Goal: Transaction & Acquisition: Purchase product/service

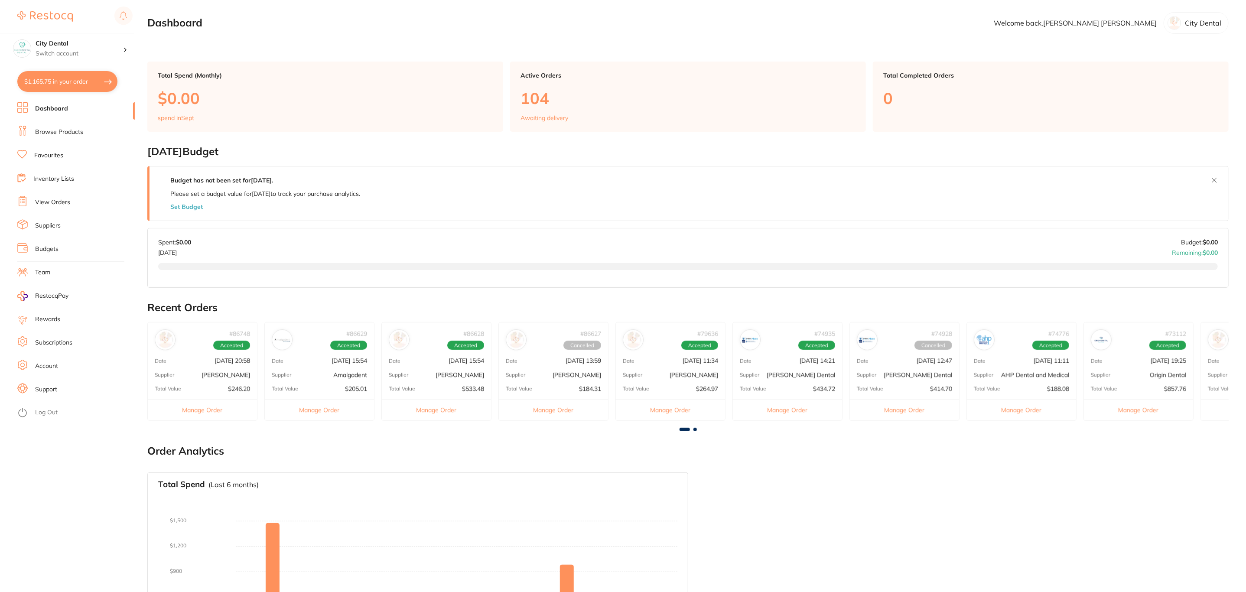
click at [78, 134] on link "Browse Products" at bounding box center [59, 132] width 48 height 9
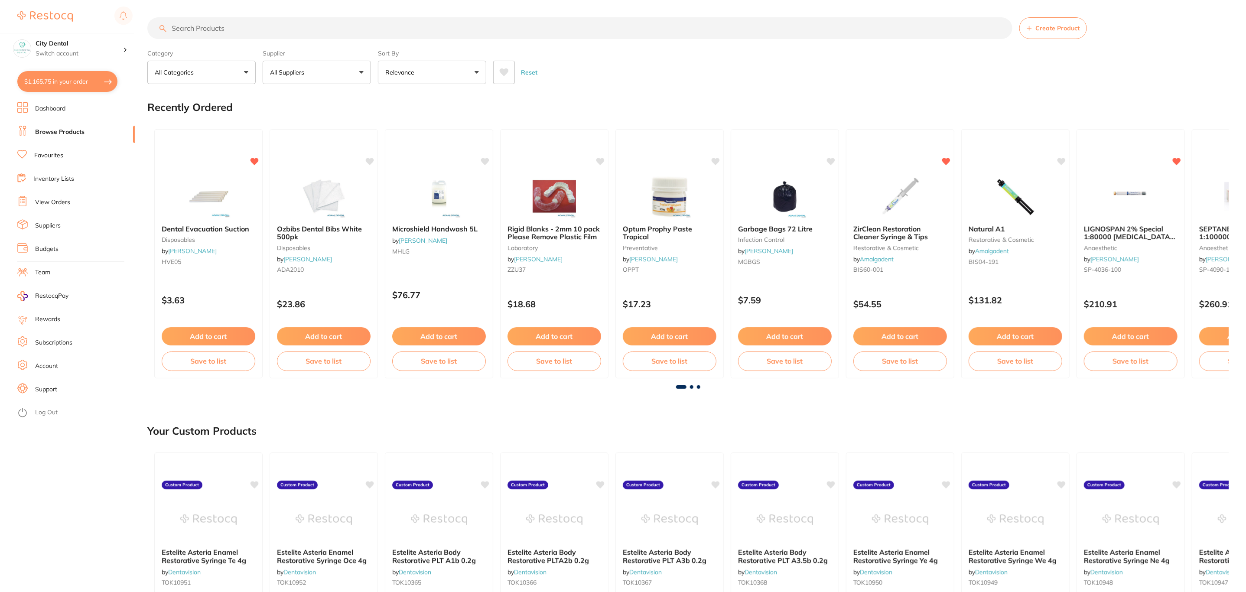
click at [391, 28] on input "search" at bounding box center [579, 28] width 865 height 22
click at [390, 28] on input "search" at bounding box center [579, 28] width 865 height 22
click at [103, 51] on p "Switch account" at bounding box center [80, 53] width 88 height 9
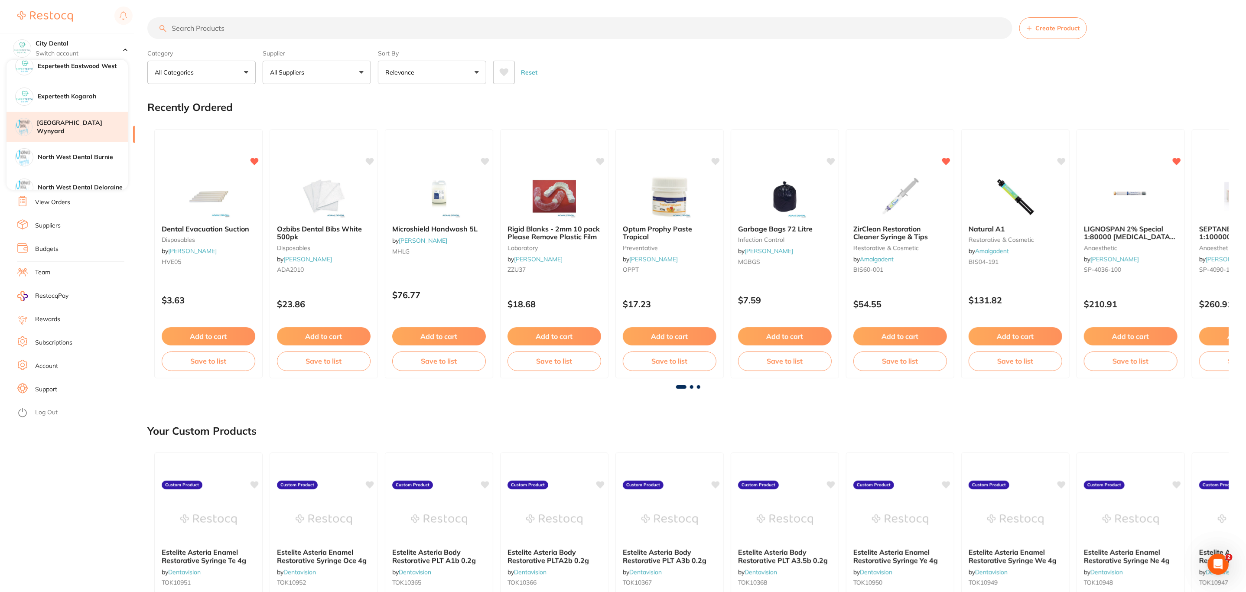
click at [83, 124] on h4 "[GEOGRAPHIC_DATA] Wynyard" at bounding box center [82, 127] width 91 height 17
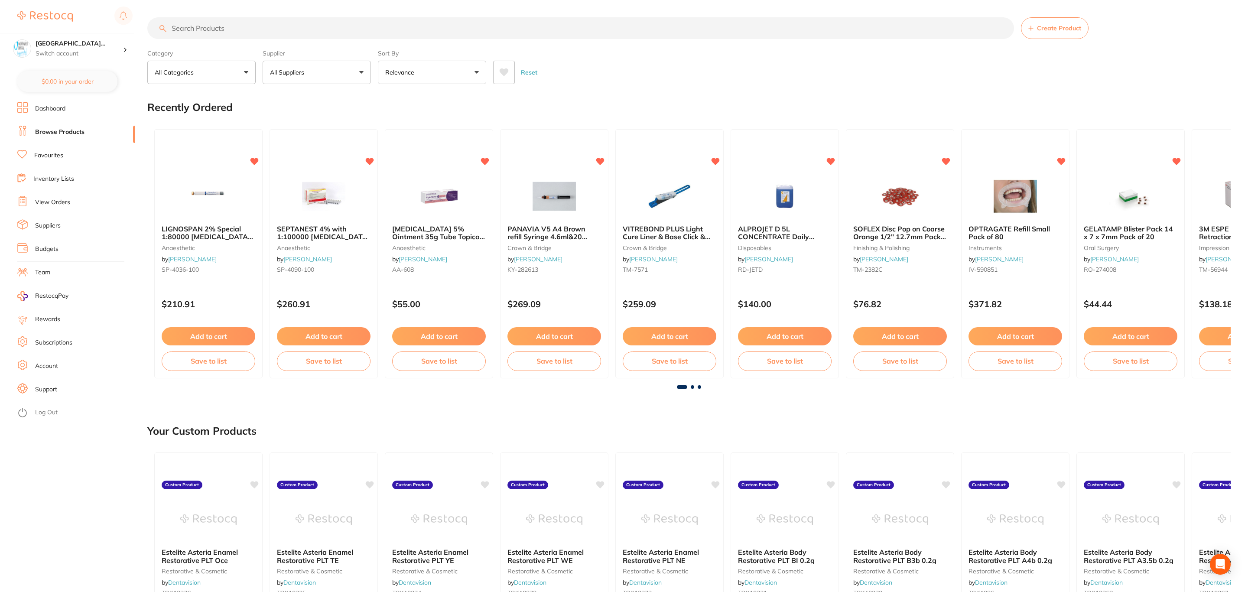
click at [263, 31] on input "search" at bounding box center [580, 28] width 867 height 22
type input "denture"
